Goal: Task Accomplishment & Management: Manage account settings

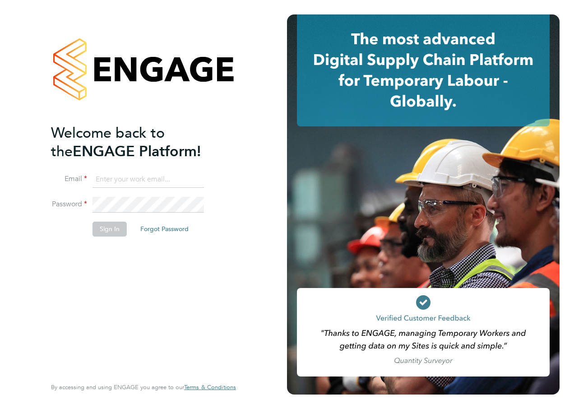
type input "adrian.mic@roehampton.ac.uk"
click at [155, 305] on div "Welcome back to the ENGAGE Platform! Email adrian.mic@roehampton.ac.uk Password…" at bounding box center [139, 250] width 176 height 252
click at [105, 228] on button "Sign In" at bounding box center [109, 229] width 34 height 14
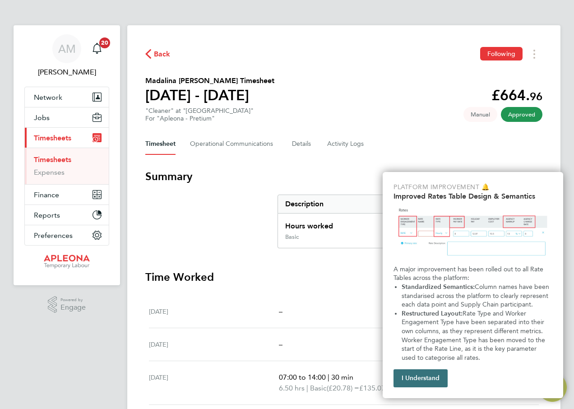
click at [423, 377] on button "I Understand" at bounding box center [420, 378] width 54 height 18
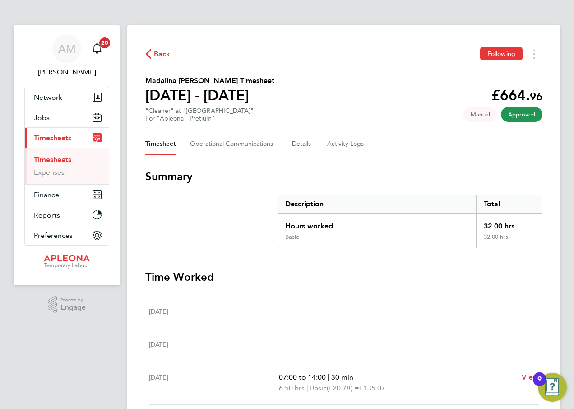
click at [155, 54] on span "Back" at bounding box center [162, 54] width 17 height 11
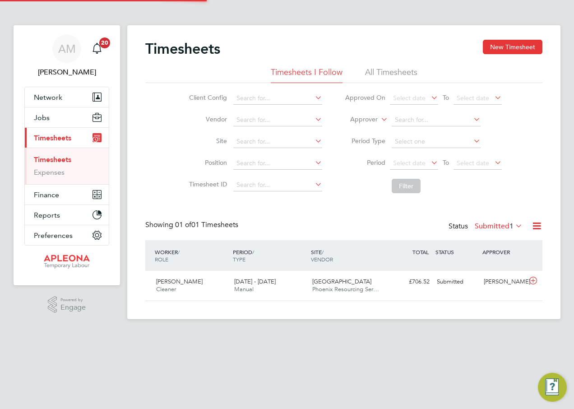
scroll to position [23, 78]
click at [325, 216] on div "Timesheets New Timesheet Timesheets I Follow All Timesheets Client Config Vendo…" at bounding box center [343, 170] width 397 height 261
click at [359, 333] on html "AM [PERSON_NAME] Notifications 20 Applications: Network Businesses Sites Worker…" at bounding box center [287, 166] width 574 height 333
click at [446, 284] on div "Submitted" at bounding box center [456, 281] width 47 height 15
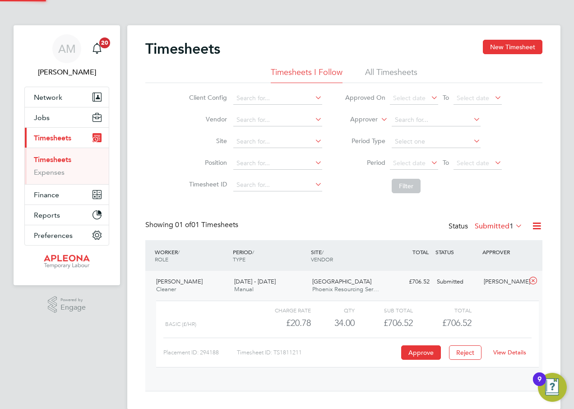
scroll to position [15, 88]
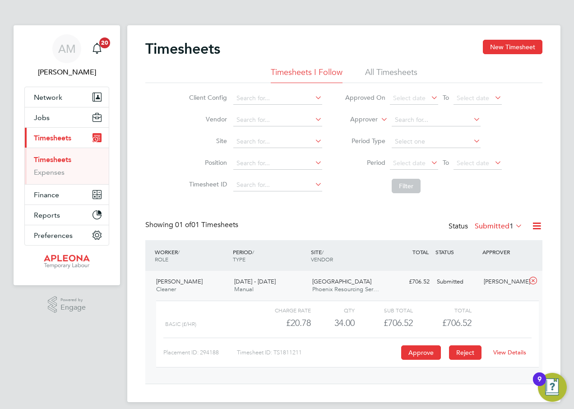
click at [467, 352] on button "Reject" at bounding box center [465, 352] width 32 height 14
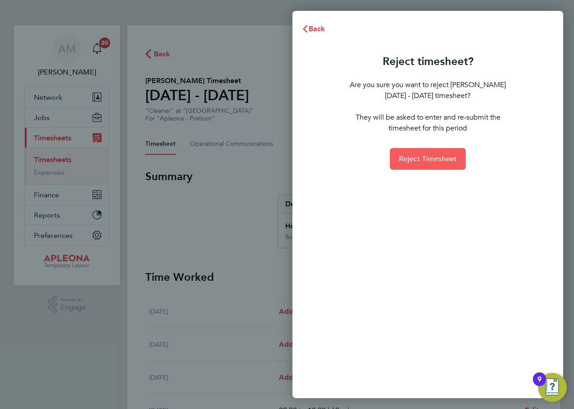
click at [425, 161] on span "Reject Timesheet" at bounding box center [428, 158] width 58 height 9
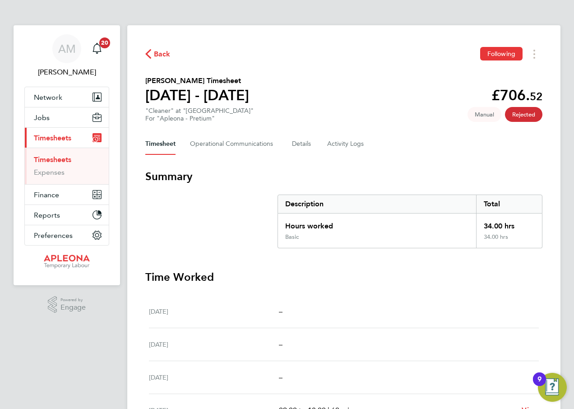
click at [157, 55] on span "Back" at bounding box center [162, 54] width 17 height 11
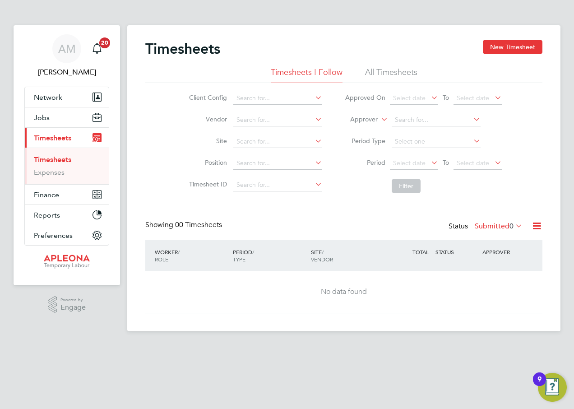
click at [385, 71] on li "All Timesheets" at bounding box center [391, 75] width 52 height 16
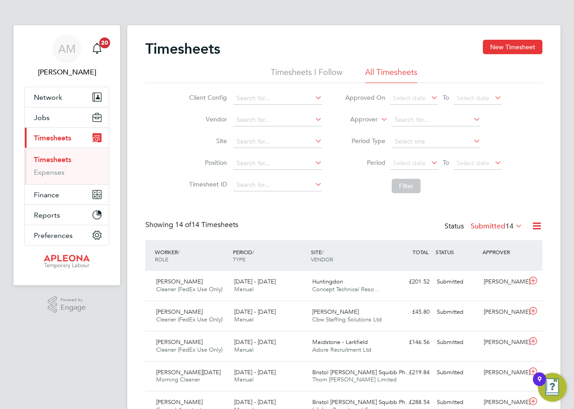
click at [295, 72] on li "Timesheets I Follow" at bounding box center [307, 75] width 72 height 16
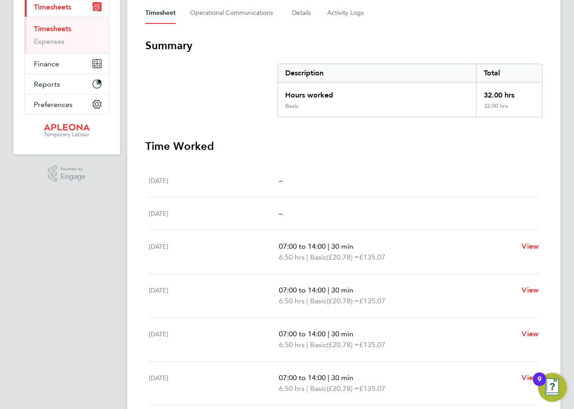
scroll to position [70, 0]
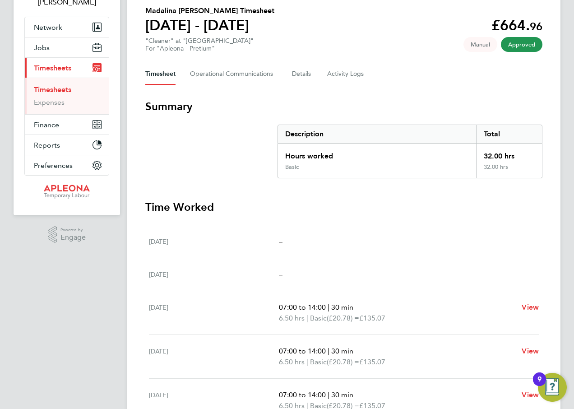
click at [352, 225] on div "Sat 02 Aug –" at bounding box center [344, 241] width 390 height 33
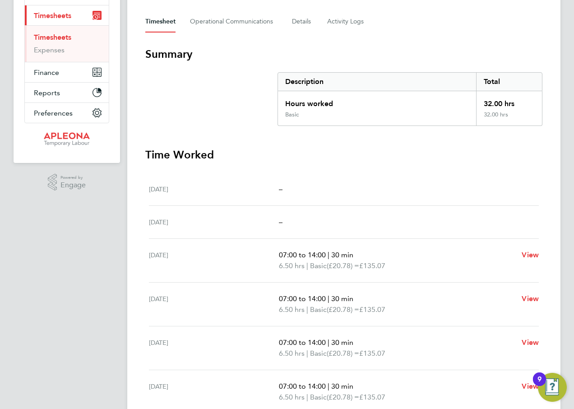
scroll to position [0, 0]
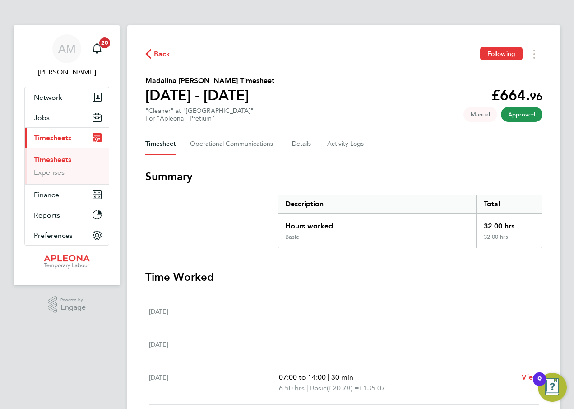
click at [161, 53] on span "Back" at bounding box center [162, 54] width 17 height 11
